Goal: Task Accomplishment & Management: Manage account settings

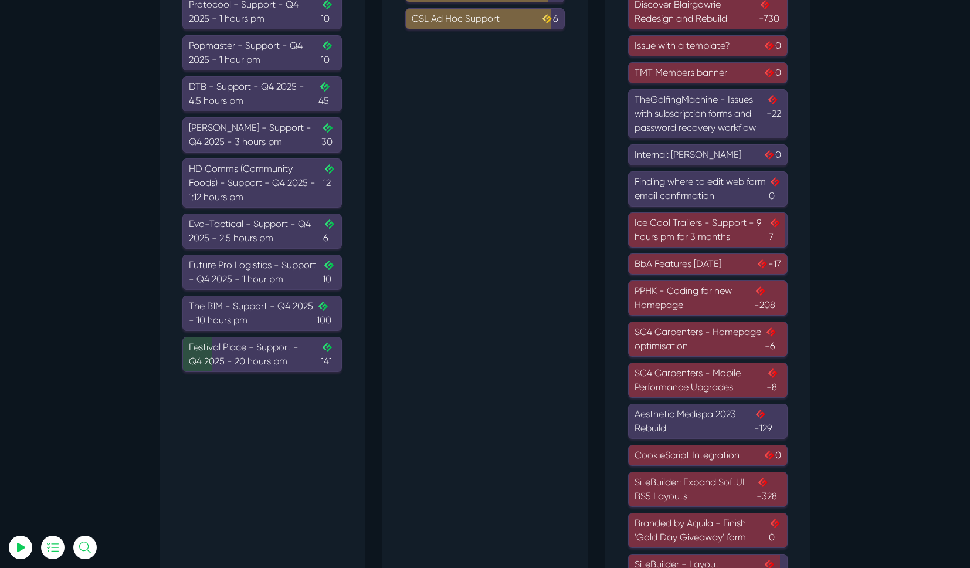
scroll to position [196, 0]
click at [220, 364] on div "Festival Place - Support - Q4 2025 - 20 hours pm .cls-1{fill-rule:evenodd;fill:…" at bounding box center [262, 355] width 147 height 28
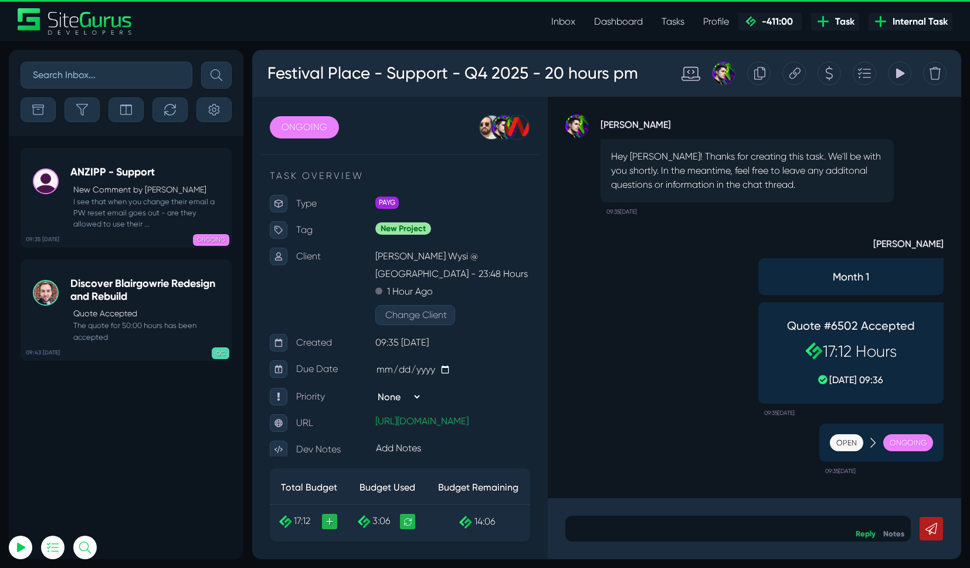
click at [833, 75] on icon at bounding box center [830, 73] width 9 height 22
click at [901, 78] on icon at bounding box center [900, 73] width 11 height 22
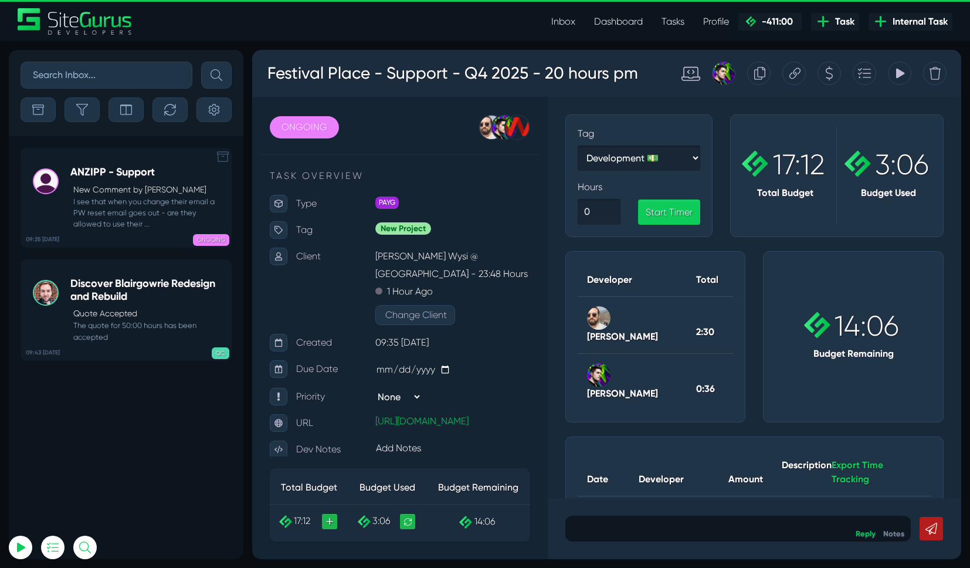
click at [222, 161] on icon at bounding box center [223, 157] width 12 height 12
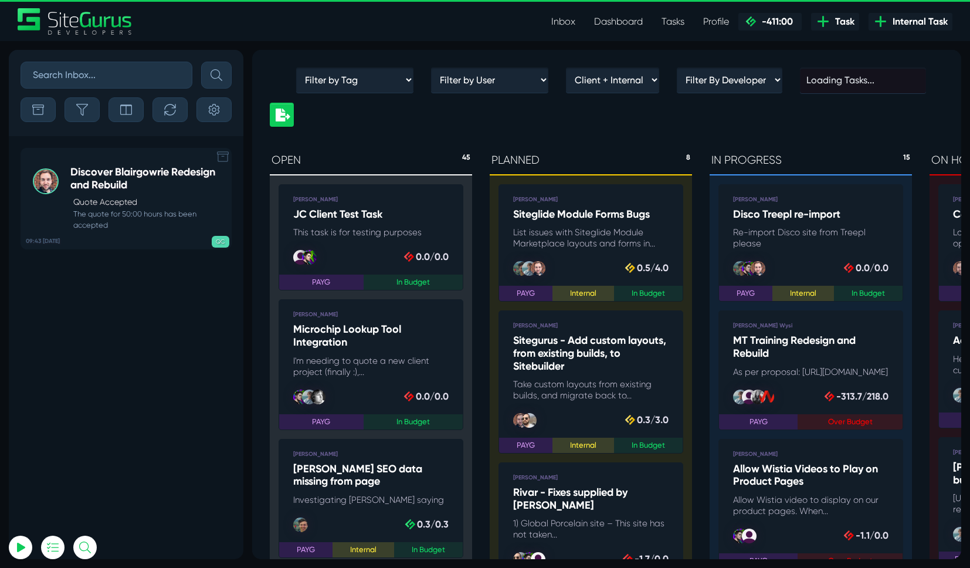
click at [225, 158] on icon at bounding box center [223, 157] width 12 height 12
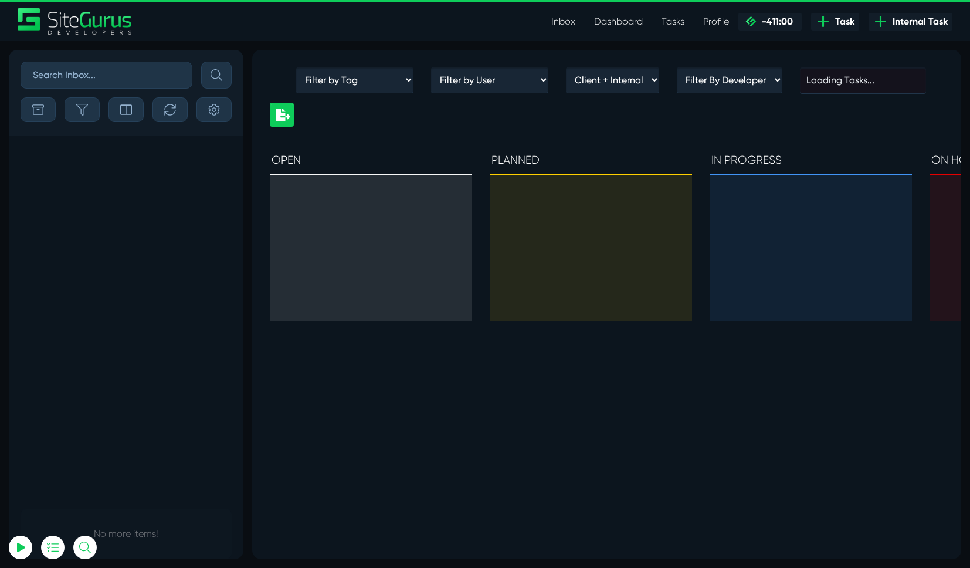
click at [567, 21] on link "Inbox" at bounding box center [563, 21] width 43 height 23
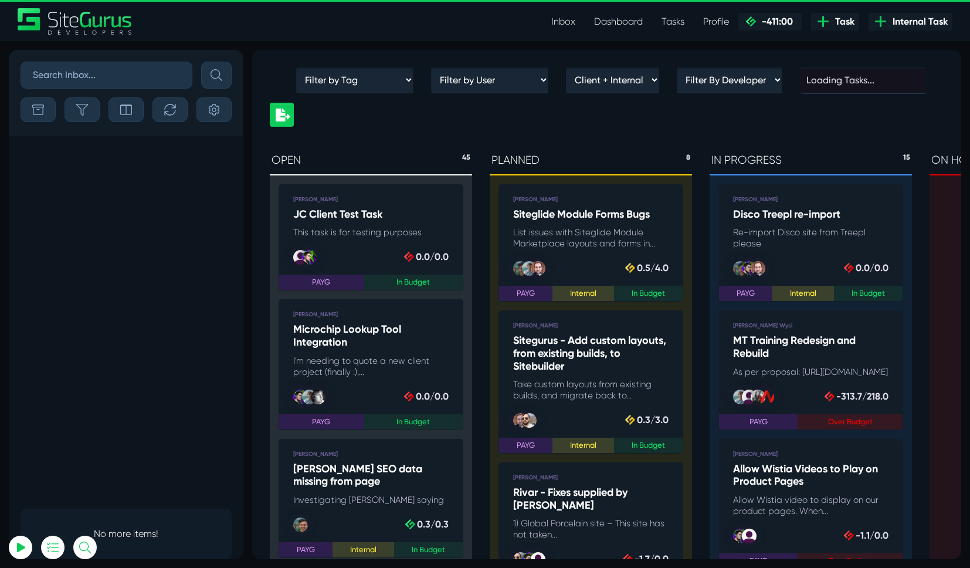
click at [621, 21] on link "Dashboard" at bounding box center [618, 21] width 67 height 23
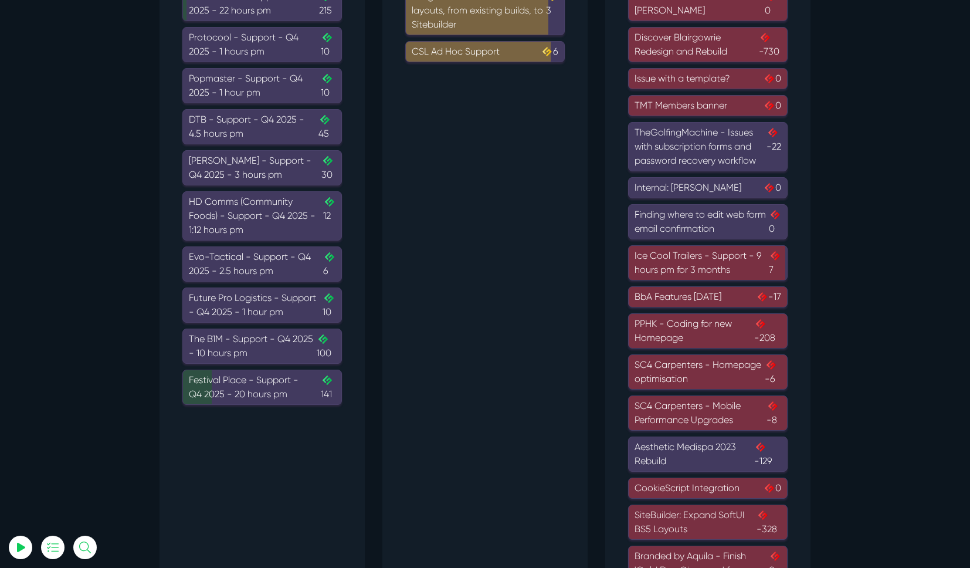
scroll to position [159, 0]
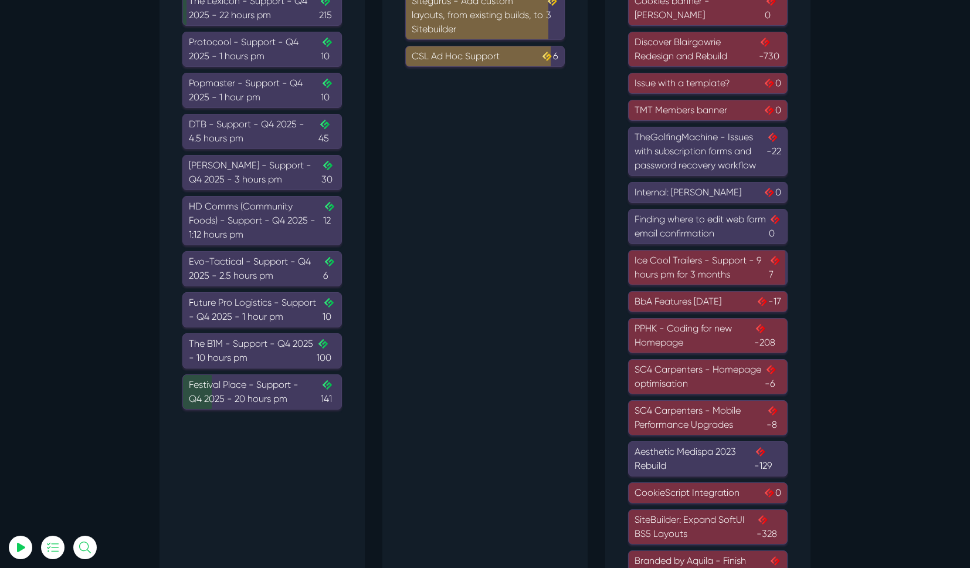
click at [657, 195] on div "Internal: Gary 0" at bounding box center [708, 192] width 147 height 14
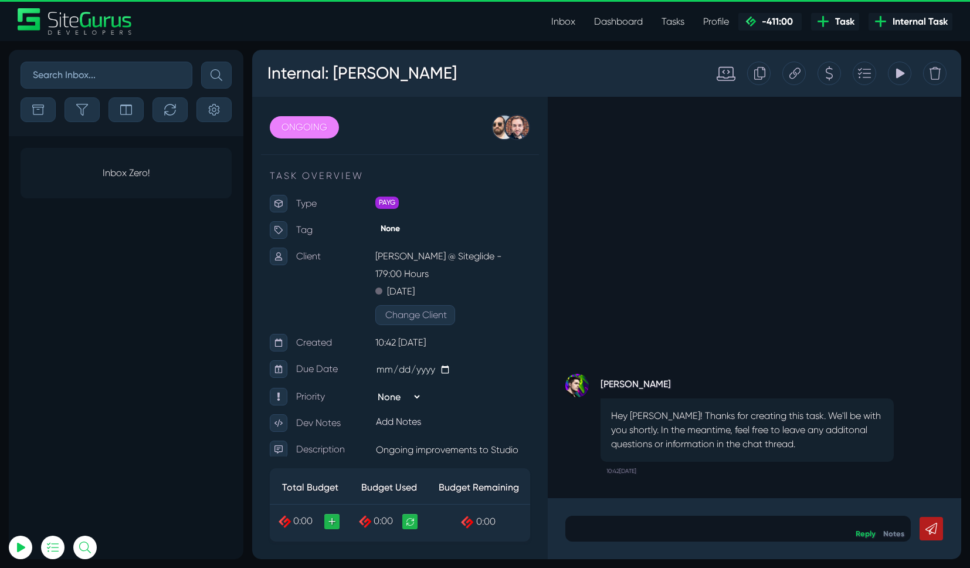
click at [837, 74] on div at bounding box center [829, 73] width 23 height 23
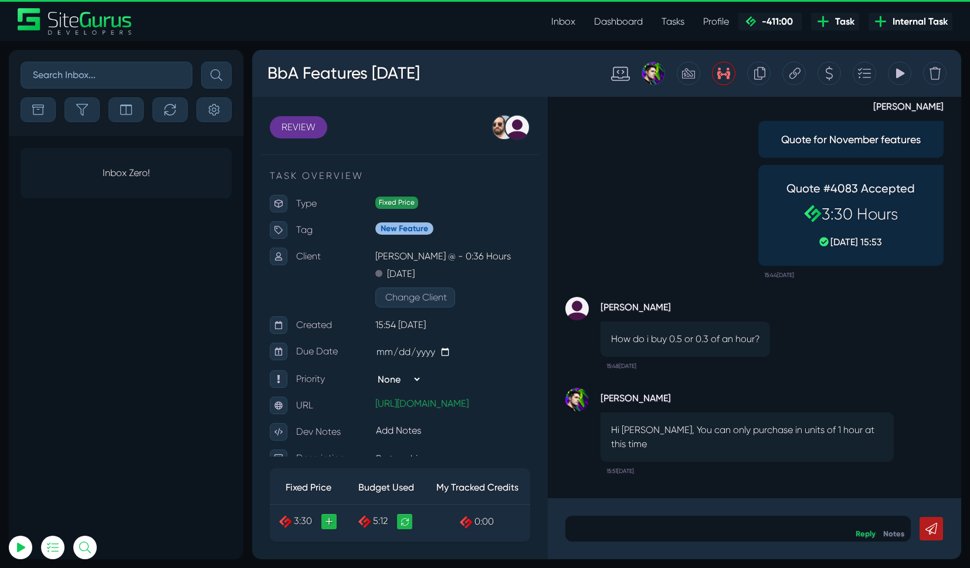
click at [835, 79] on div at bounding box center [829, 73] width 23 height 23
